Goal: Register for event/course

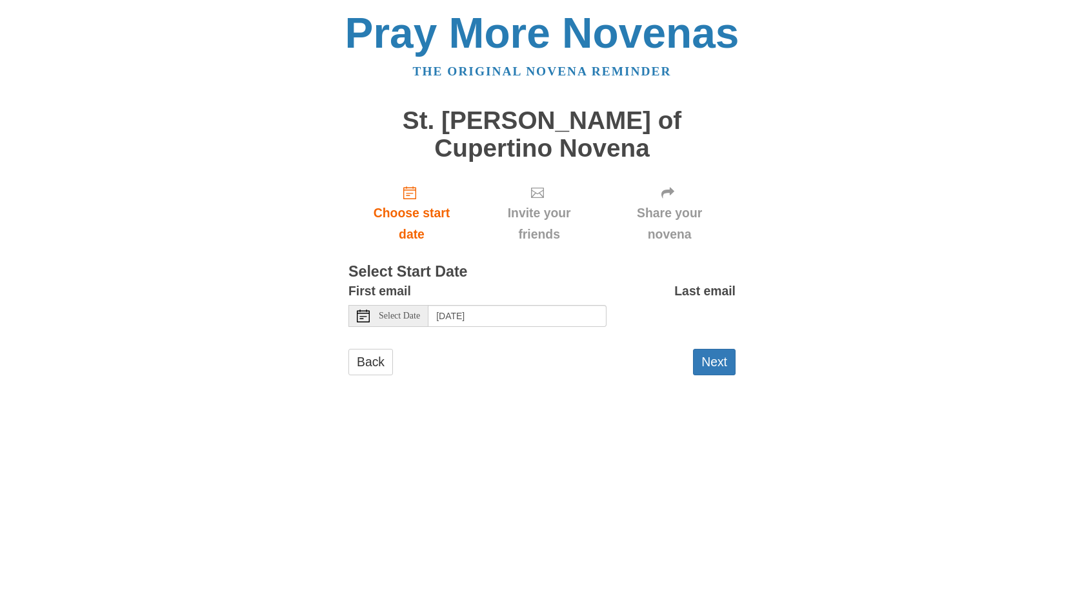
click at [363, 310] on icon at bounding box center [363, 316] width 13 height 13
click at [363, 310] on use at bounding box center [363, 316] width 13 height 13
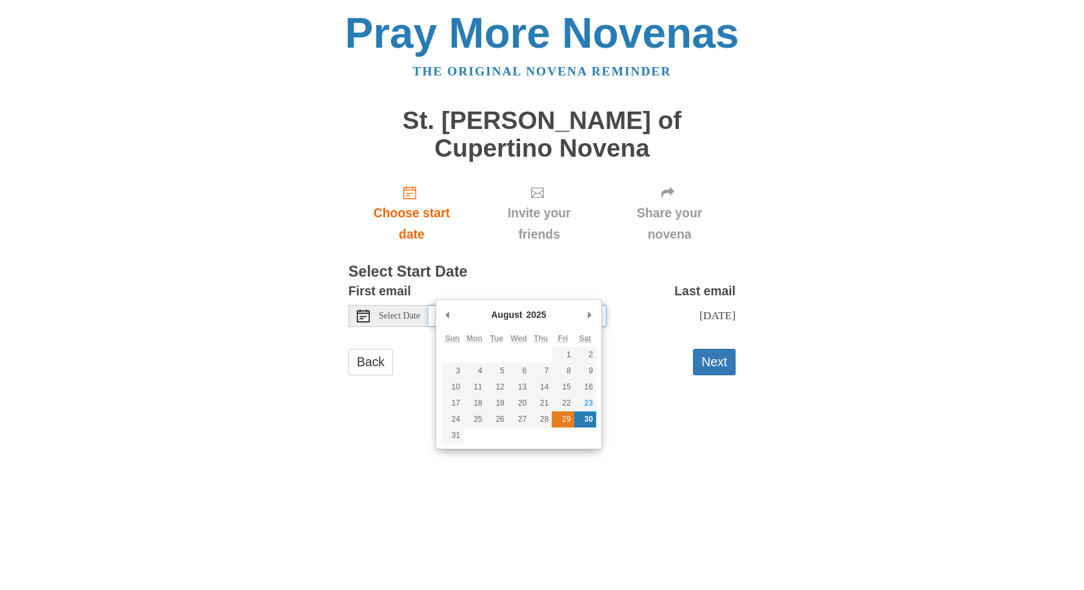
type input "Friday, August 29th"
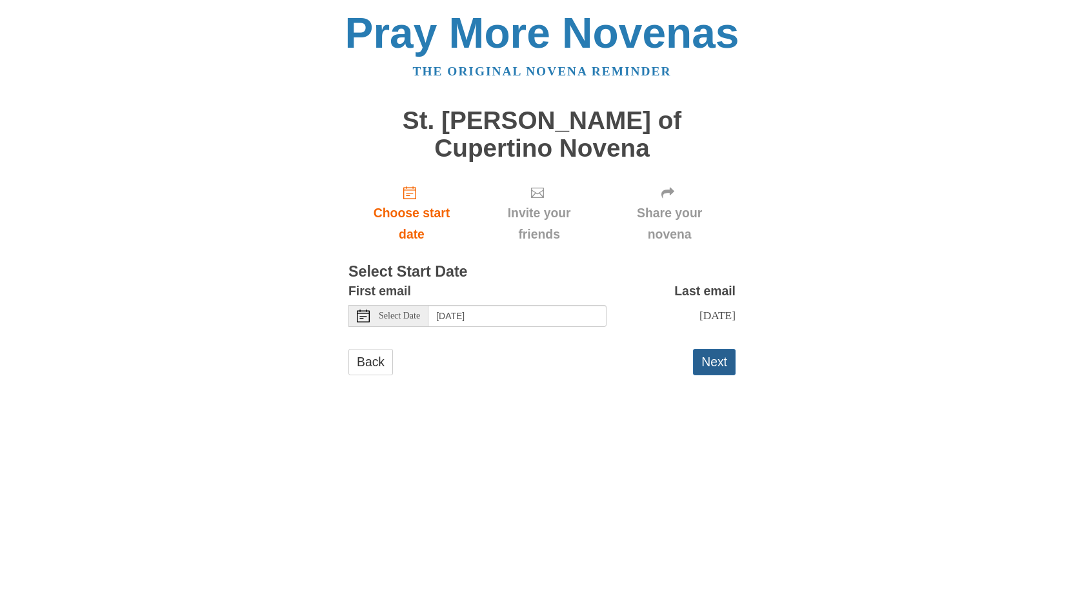
click at [718, 349] on button "Next" at bounding box center [714, 362] width 43 height 26
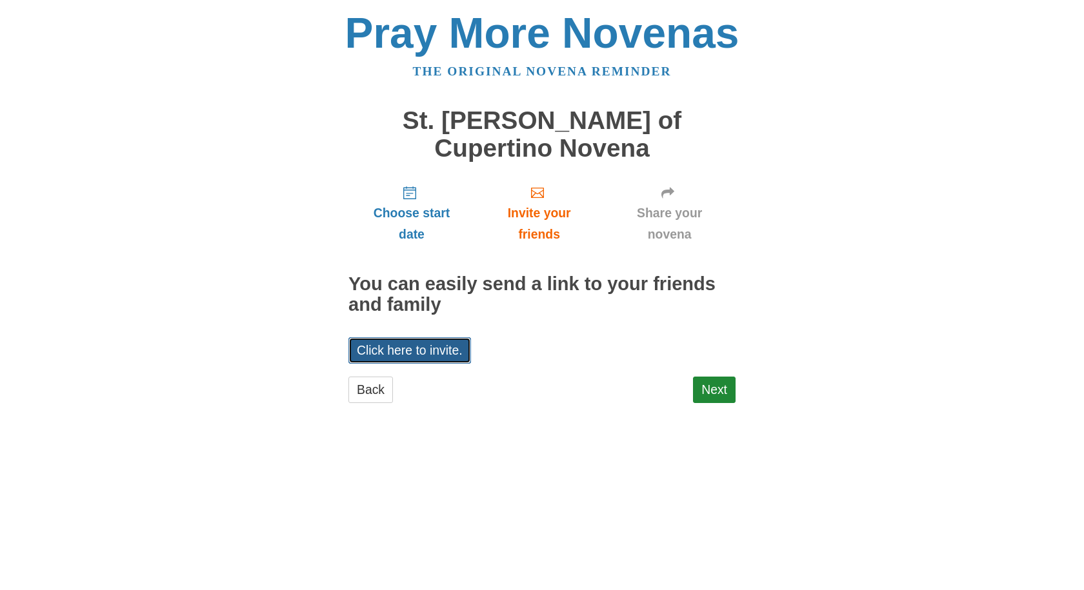
click at [410, 337] on link "Click here to invite." at bounding box center [409, 350] width 123 height 26
click at [401, 441] on html "Pray More Novenas The original novena reminder St. Joseph of Cupertino Novena C…" at bounding box center [542, 220] width 1084 height 441
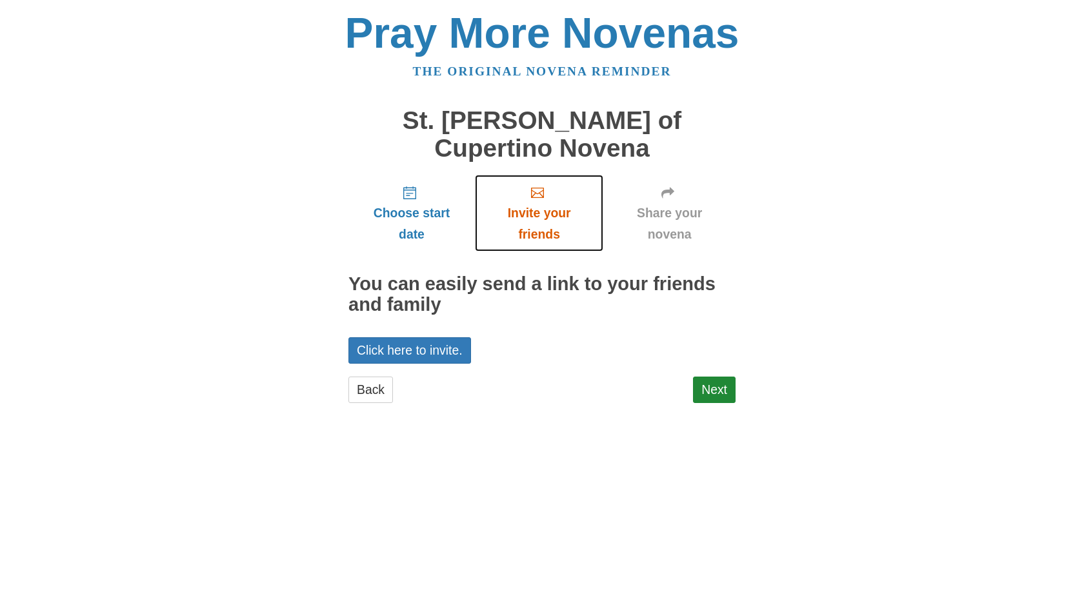
click at [540, 203] on span "Invite your friends" at bounding box center [539, 224] width 103 height 43
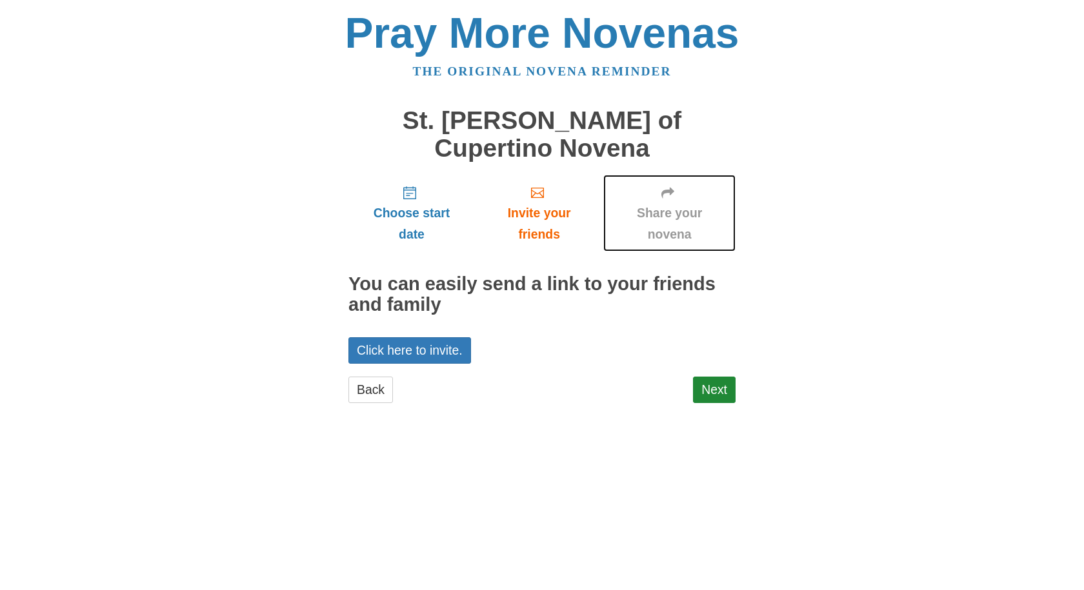
click at [664, 203] on span "Share your novena" at bounding box center [669, 224] width 106 height 43
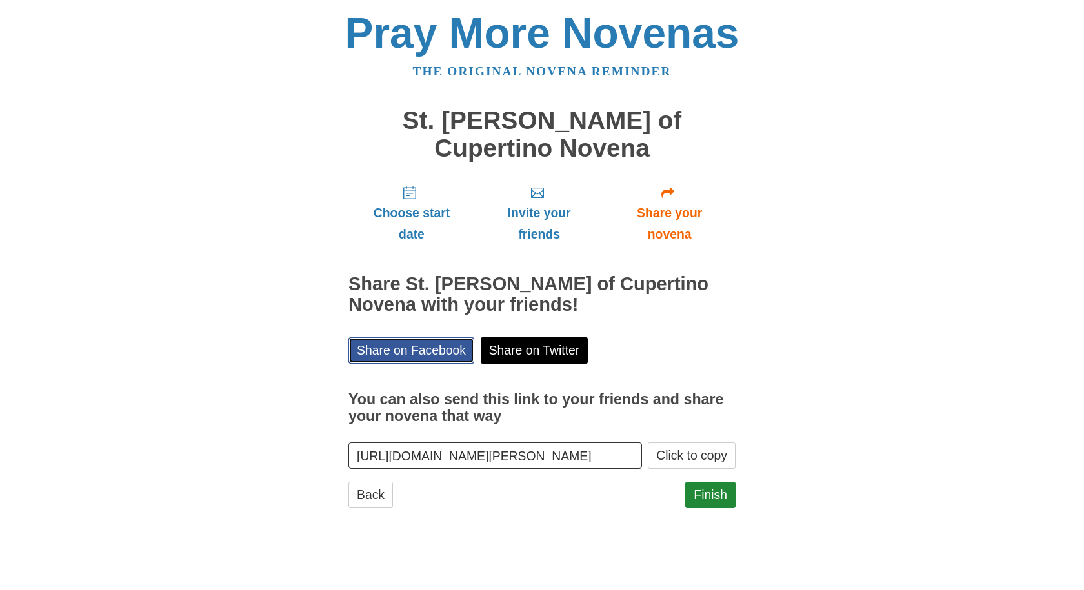
click at [453, 337] on link "Share on Facebook" at bounding box center [411, 350] width 126 height 26
click at [374, 482] on link "Back" at bounding box center [370, 495] width 45 height 26
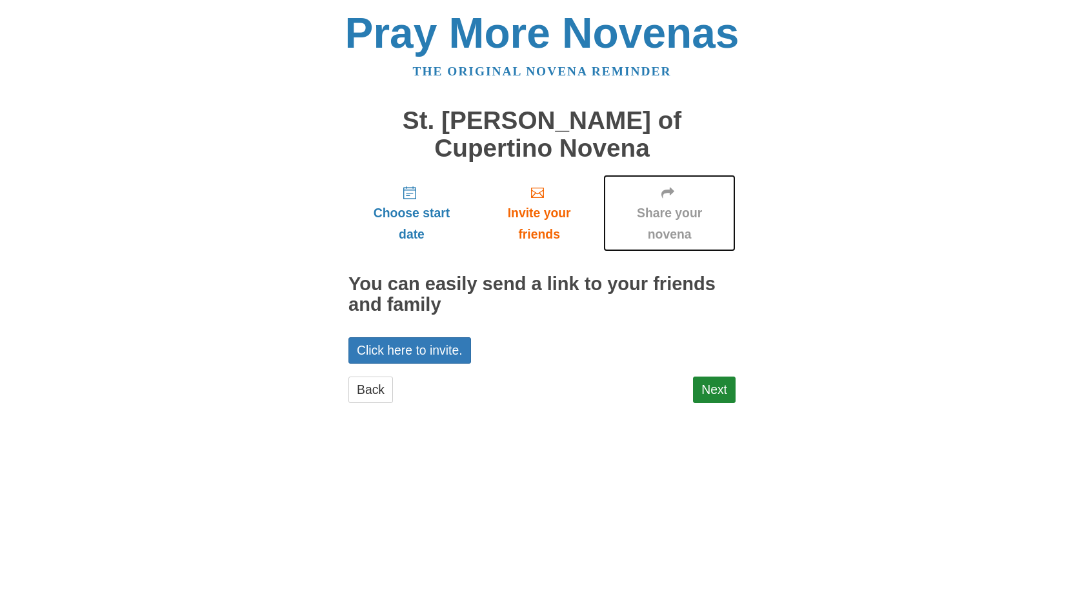
click at [678, 203] on span "Share your novena" at bounding box center [669, 224] width 106 height 43
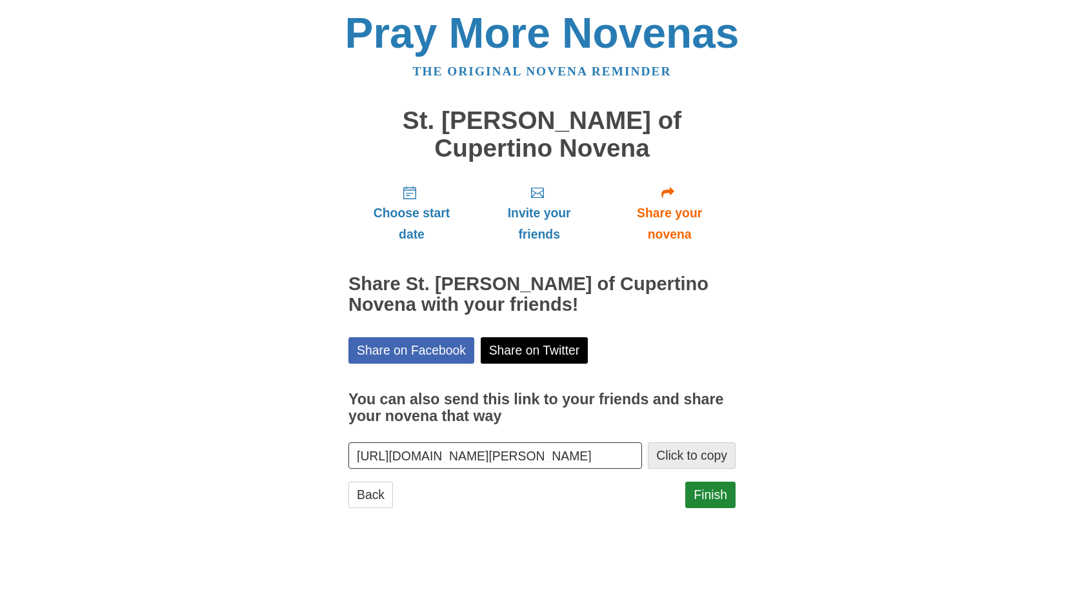
click at [676, 443] on button "Click to copy" at bounding box center [692, 456] width 88 height 26
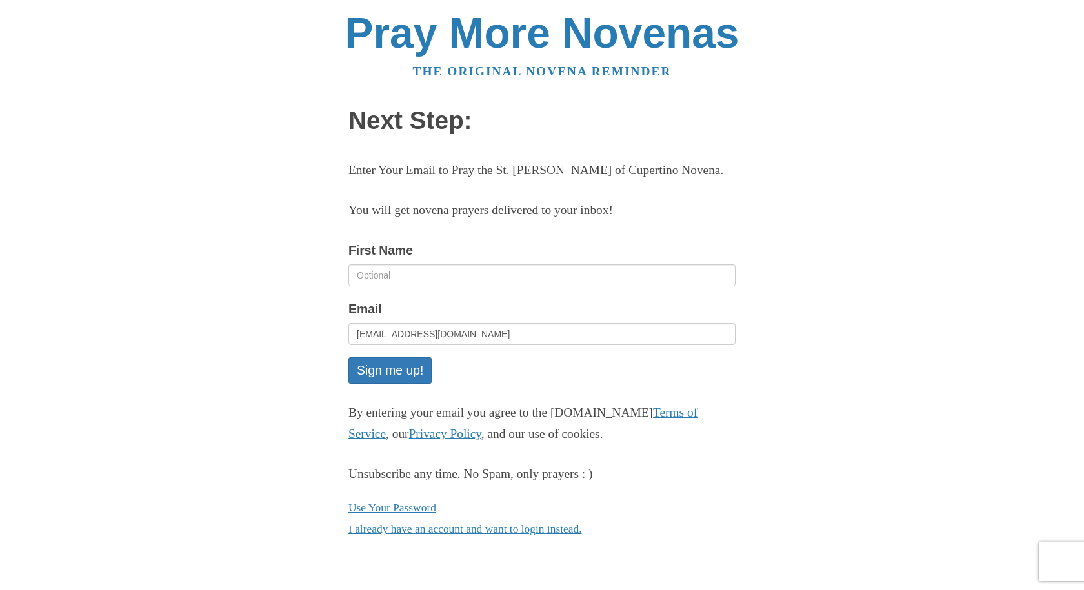
click at [1083, 456] on body "Pray More Novenas The original novena reminder Next Step: Enter Your Email to P…" at bounding box center [542, 289] width 1084 height 578
click at [390, 373] on button "Sign me up!" at bounding box center [389, 371] width 83 height 26
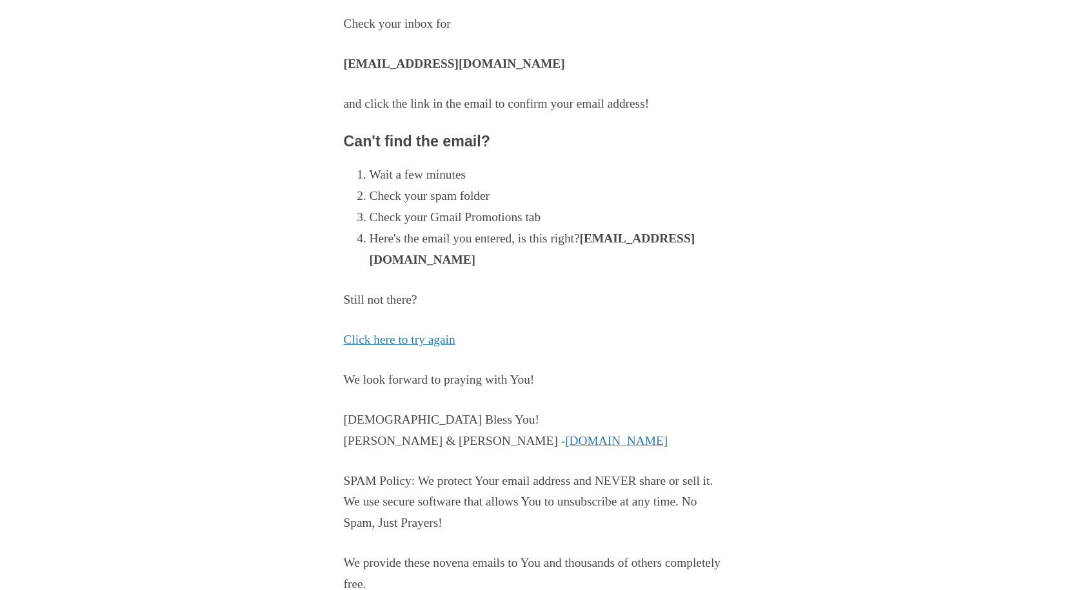
scroll to position [196, 0]
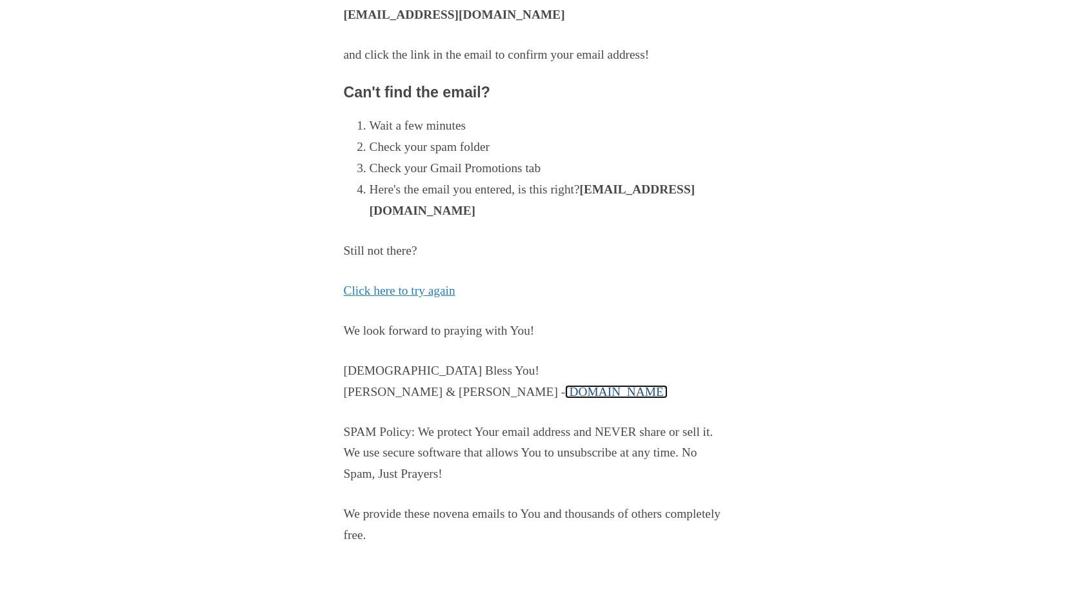
click at [565, 397] on link "[DOMAIN_NAME]" at bounding box center [616, 392] width 103 height 14
